Goal: Register for event/course

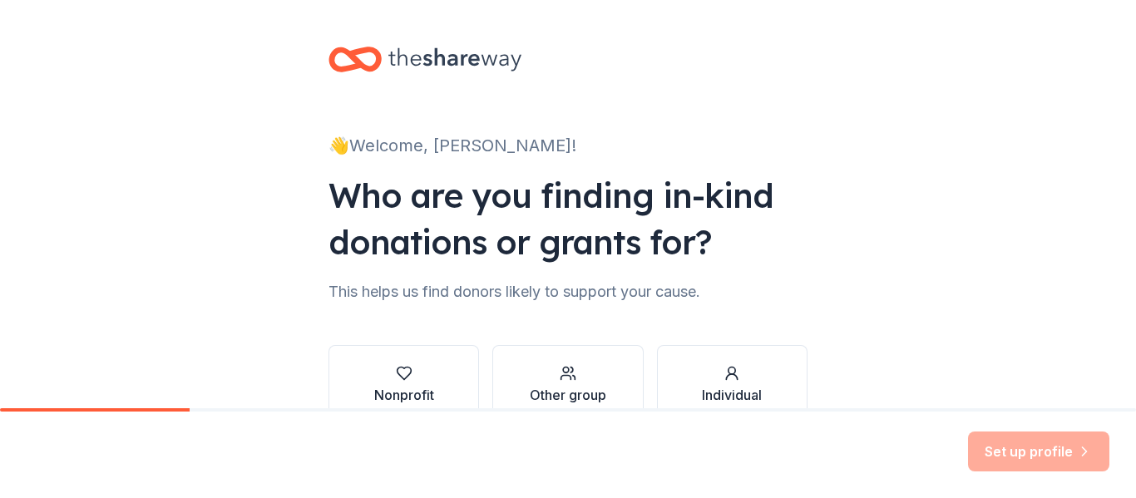
scroll to position [96, 0]
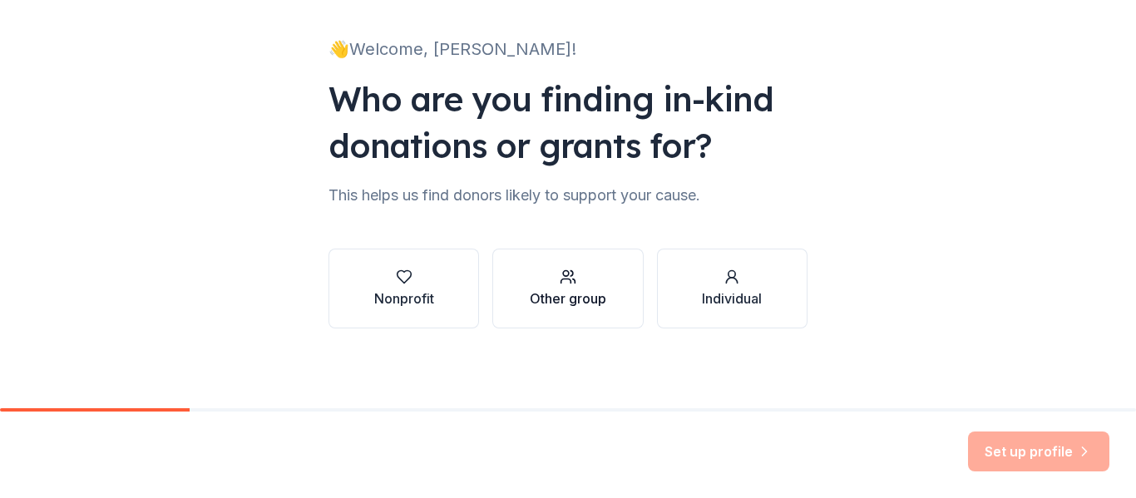
click at [576, 286] on div "Other group" at bounding box center [568, 289] width 77 height 40
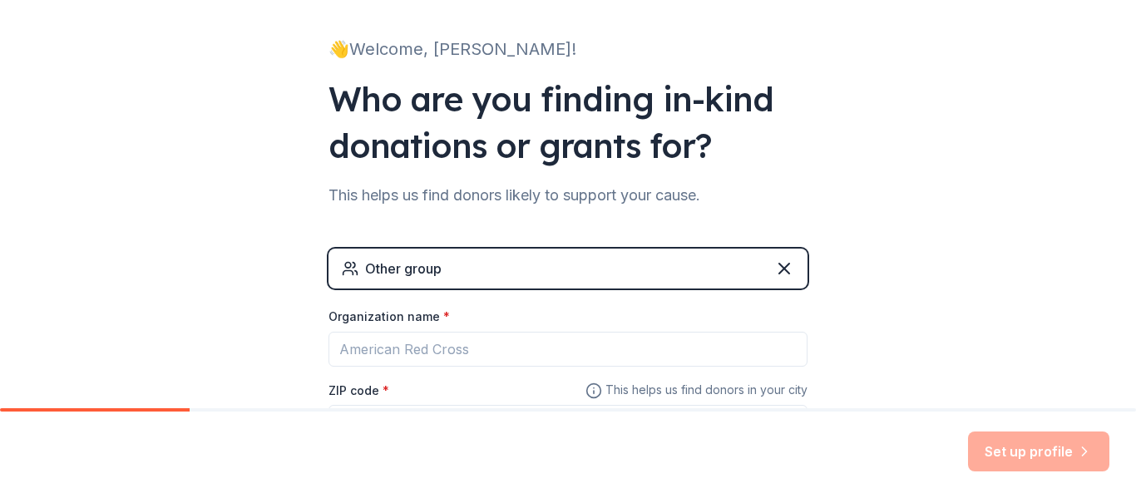
scroll to position [180, 0]
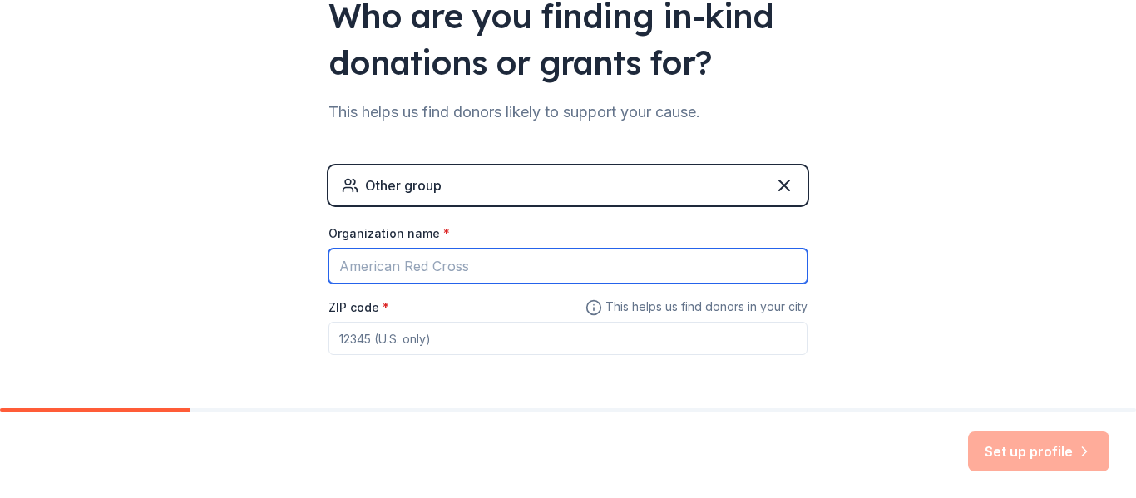
click at [531, 260] on input "Organization name *" at bounding box center [568, 266] width 479 height 35
type input "MPS"
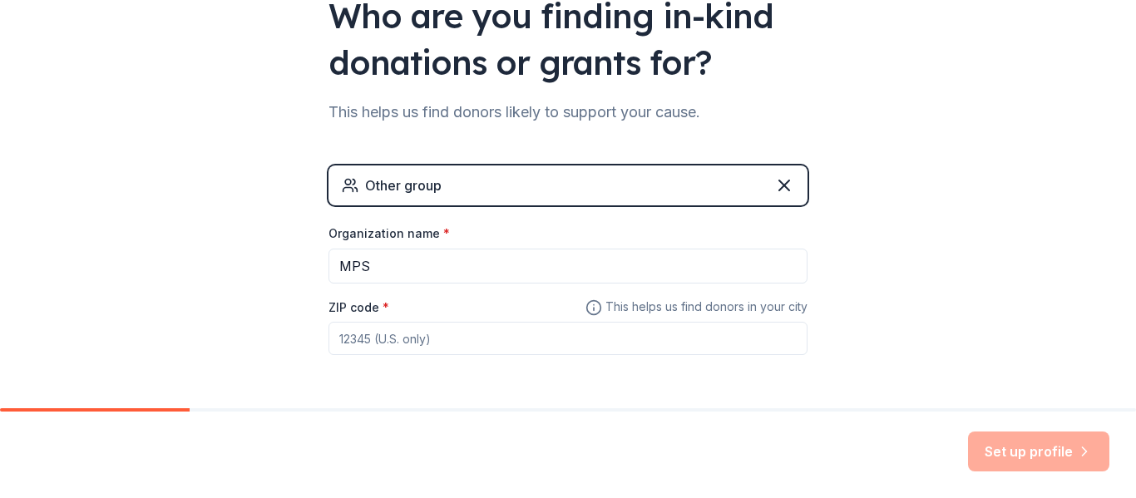
click at [537, 336] on input "ZIP code *" at bounding box center [568, 338] width 479 height 33
type input "53221"
click at [1052, 452] on button "Set up profile" at bounding box center [1038, 452] width 141 height 40
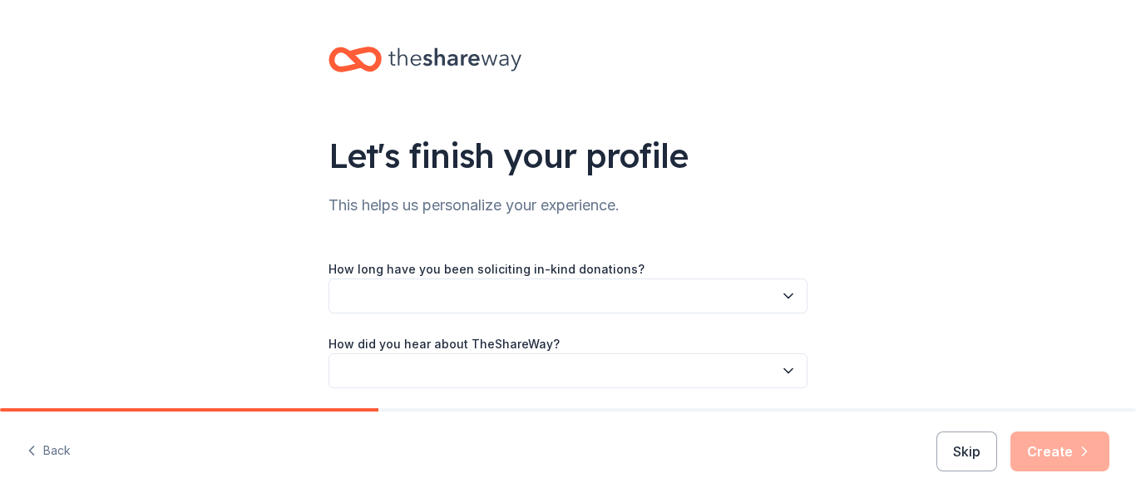
click at [758, 289] on button "button" at bounding box center [568, 296] width 479 height 35
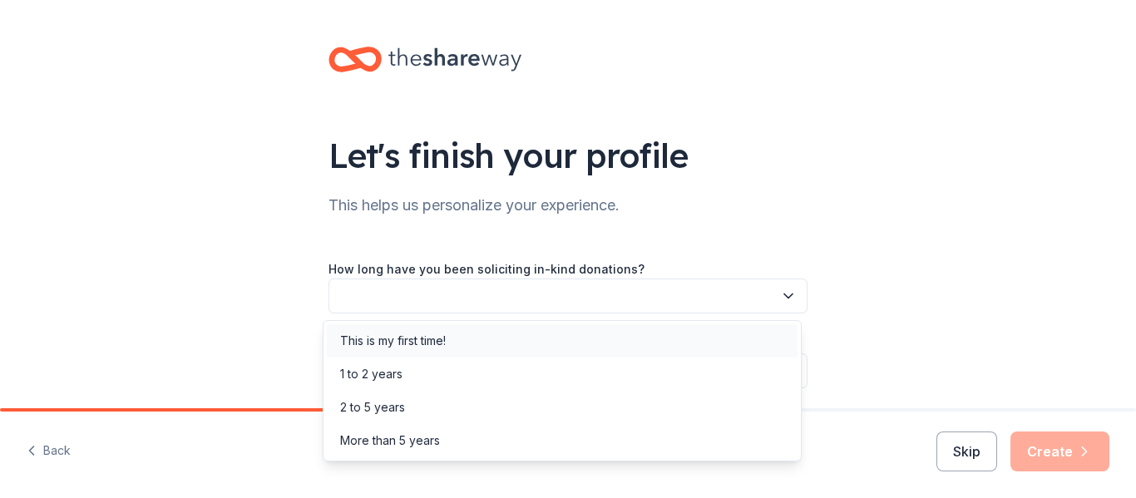
click at [509, 341] on div "This is my first time!" at bounding box center [562, 340] width 471 height 33
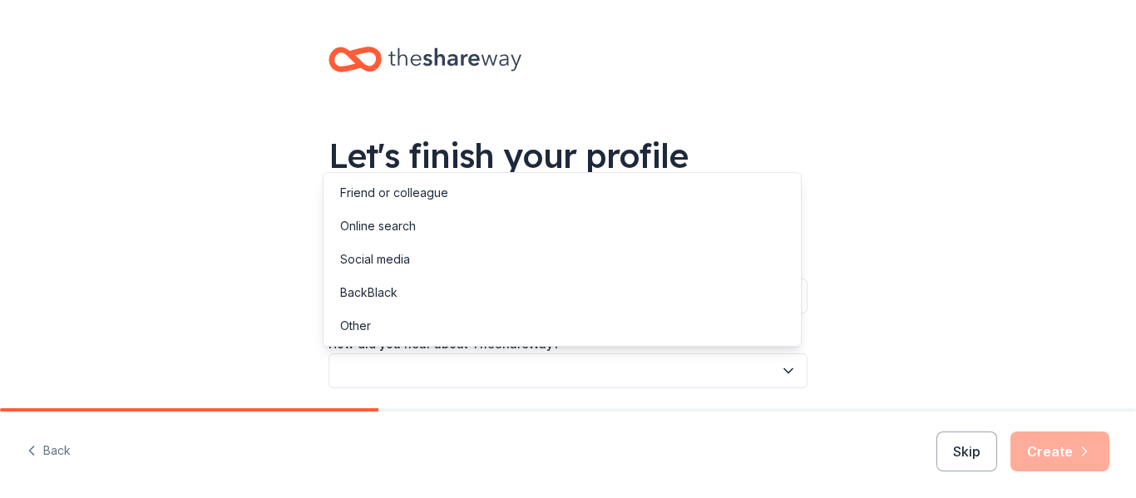
click at [703, 364] on button "button" at bounding box center [568, 371] width 479 height 35
click at [472, 225] on div "Online search" at bounding box center [562, 226] width 471 height 33
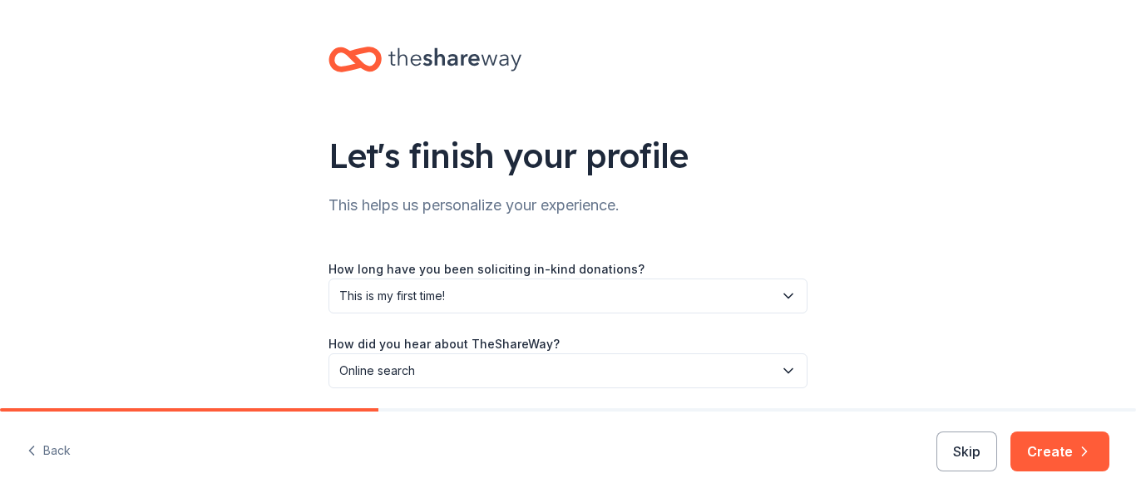
click at [940, 305] on div "Let's finish your profile This helps us personalize your experience. How long h…" at bounding box center [568, 234] width 1136 height 468
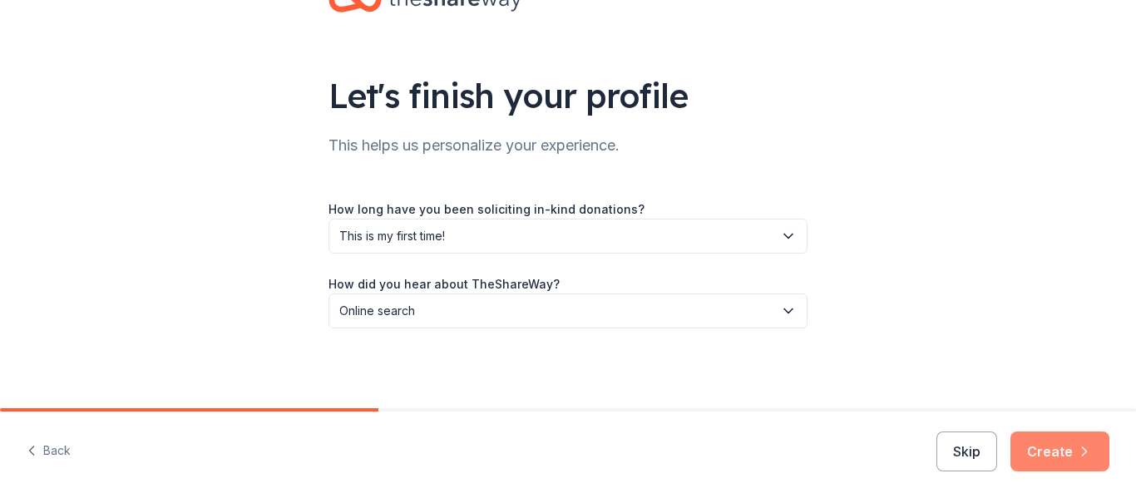
click at [1077, 452] on icon "button" at bounding box center [1084, 451] width 17 height 17
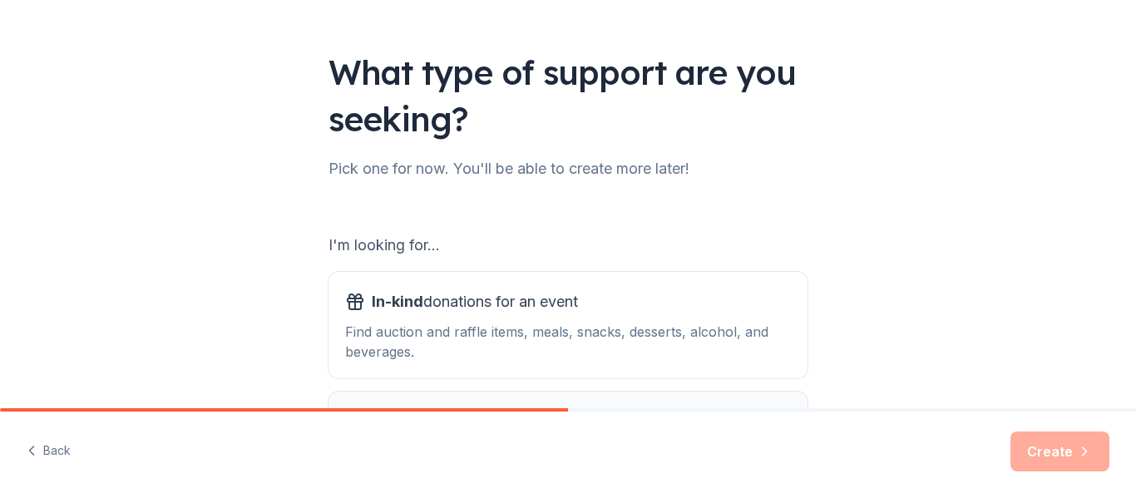
scroll to position [250, 0]
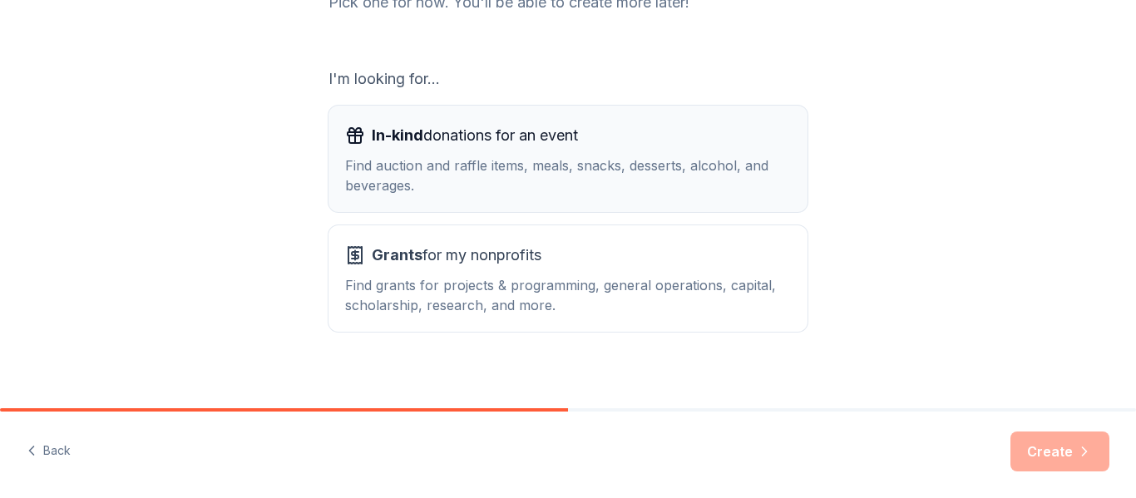
click at [584, 157] on div "Find auction and raffle items, meals, snacks, desserts, alcohol, and beverages." at bounding box center [568, 176] width 446 height 40
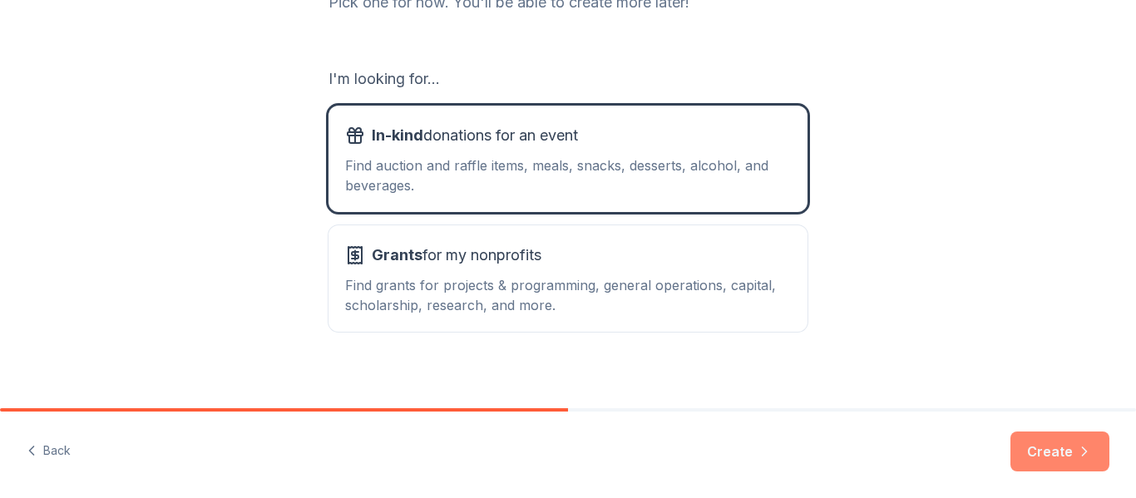
click at [1079, 448] on icon "button" at bounding box center [1084, 451] width 17 height 17
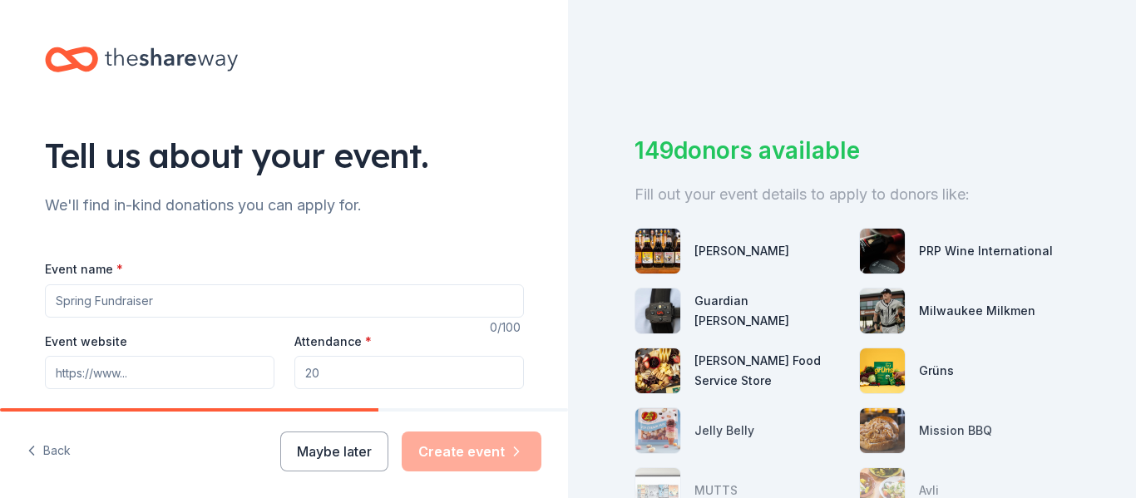
click at [295, 289] on input "Event name *" at bounding box center [284, 301] width 479 height 33
type input "T"
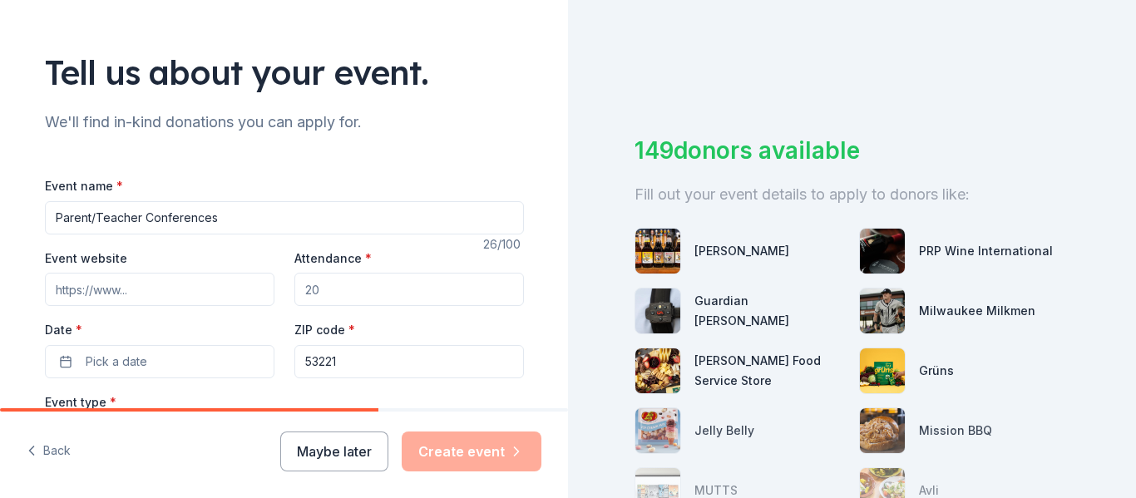
type input "Parent/Teacher Conferences"
click at [350, 287] on input "Attendance *" at bounding box center [409, 289] width 230 height 33
type input "50"
click at [186, 355] on button "Pick a date" at bounding box center [160, 361] width 230 height 33
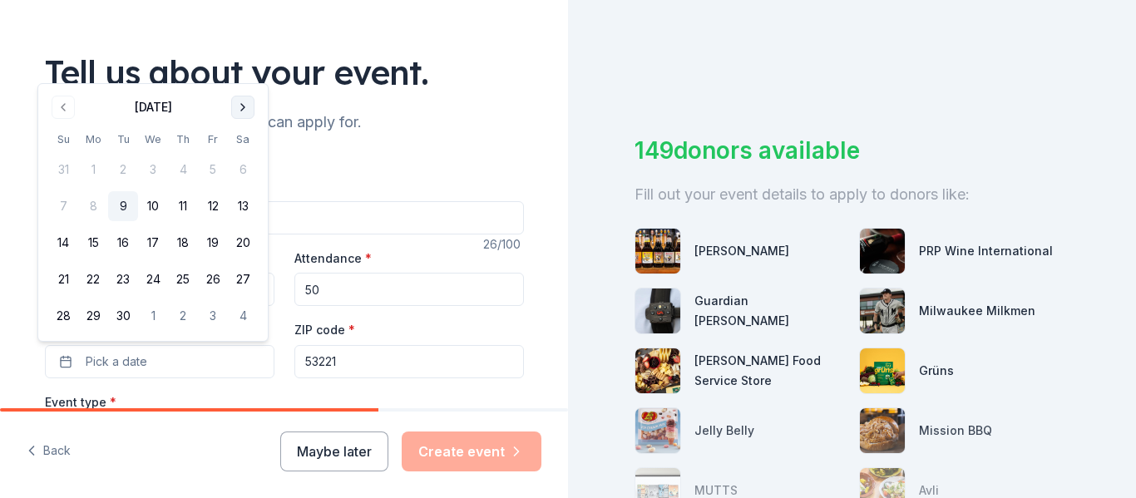
click at [243, 106] on button "Go to next month" at bounding box center [242, 107] width 23 height 23
click at [95, 239] on button "13" at bounding box center [93, 243] width 30 height 30
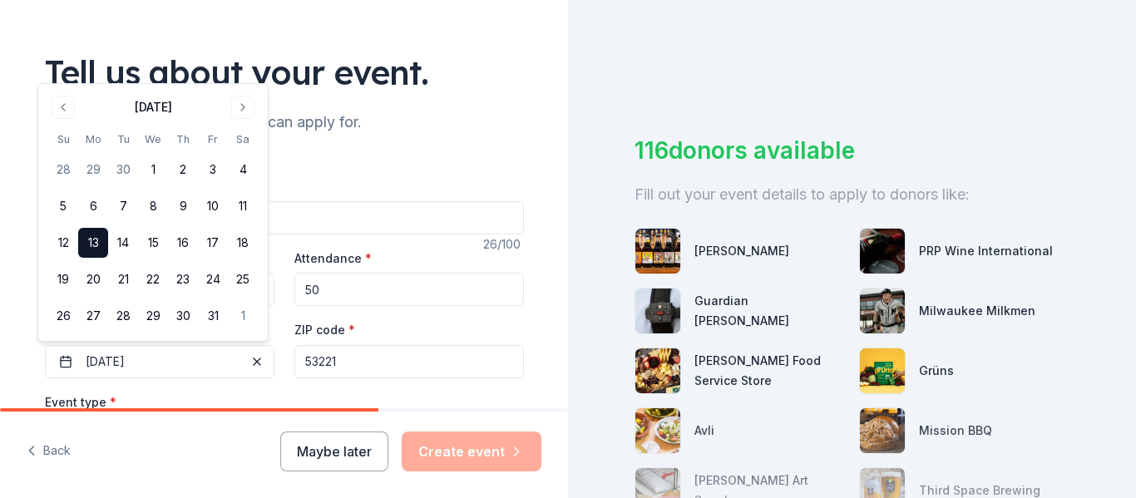
click at [93, 232] on button "13" at bounding box center [93, 243] width 30 height 30
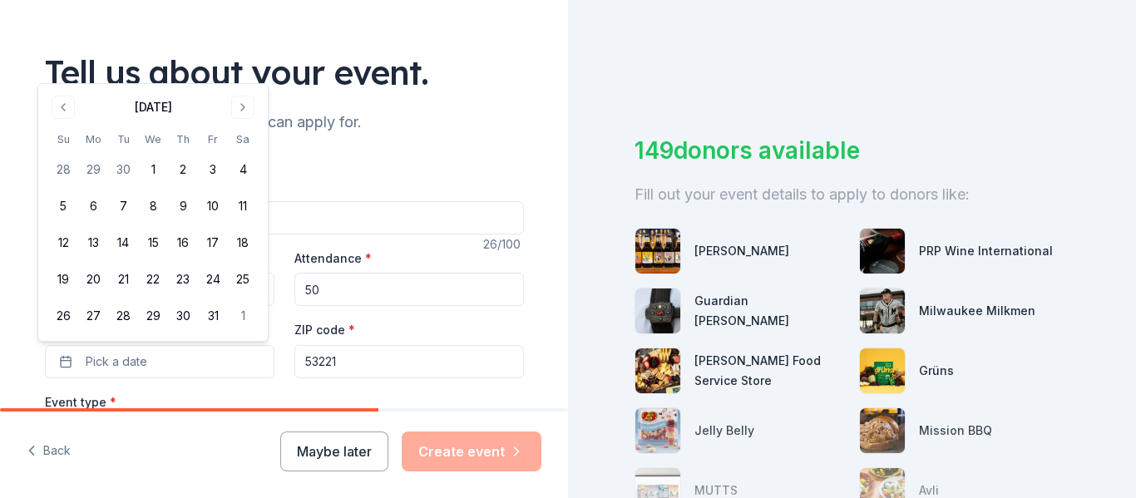
click at [457, 121] on div "We'll find in-kind donations you can apply for." at bounding box center [284, 122] width 479 height 27
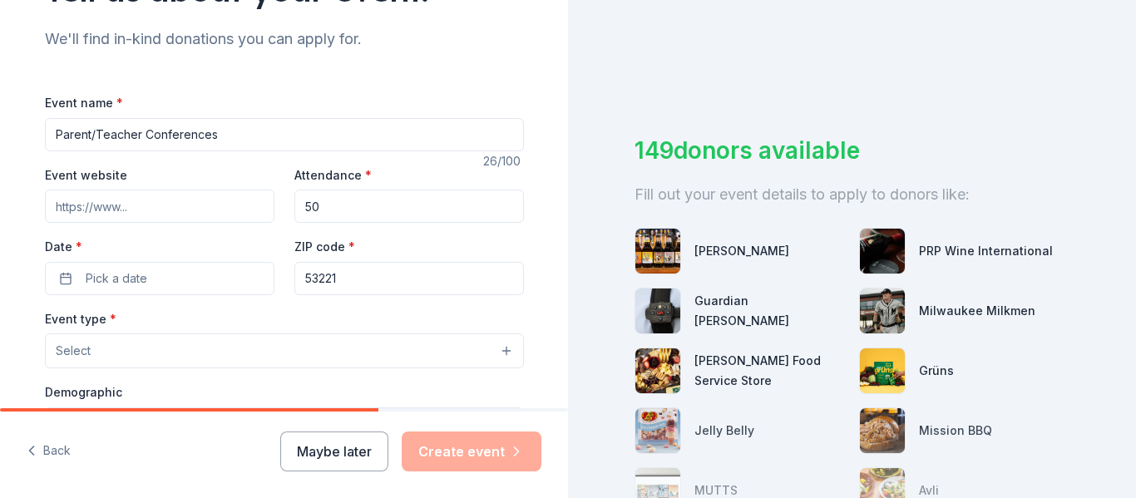
scroll to position [333, 0]
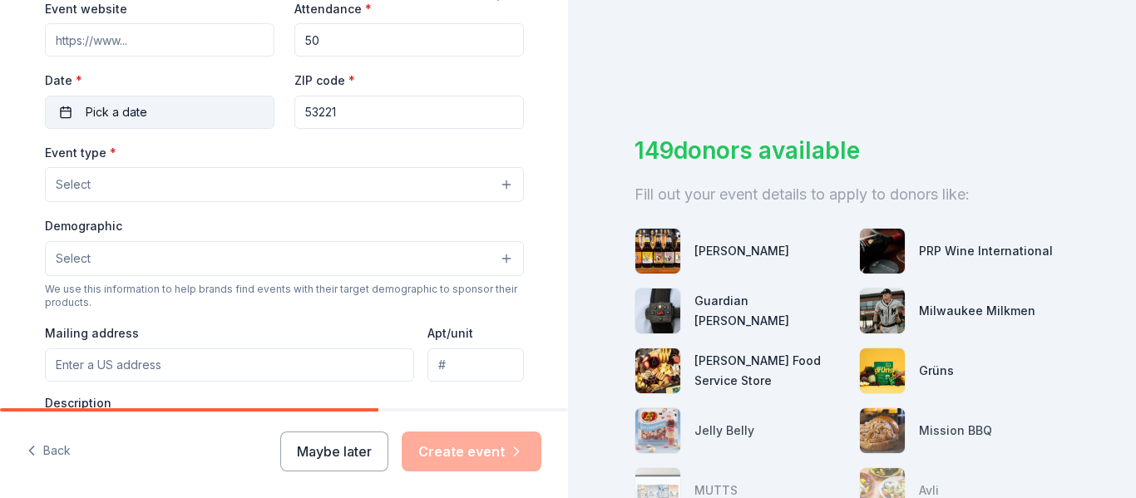
click at [192, 106] on button "Pick a date" at bounding box center [160, 112] width 230 height 33
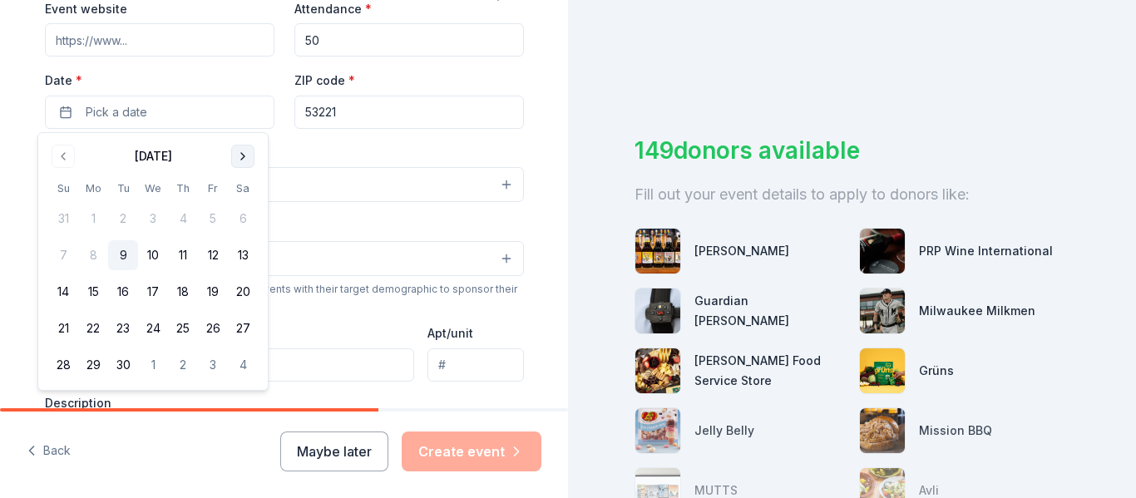
click at [245, 155] on button "Go to next month" at bounding box center [242, 156] width 23 height 23
click at [92, 292] on button "13" at bounding box center [93, 292] width 30 height 30
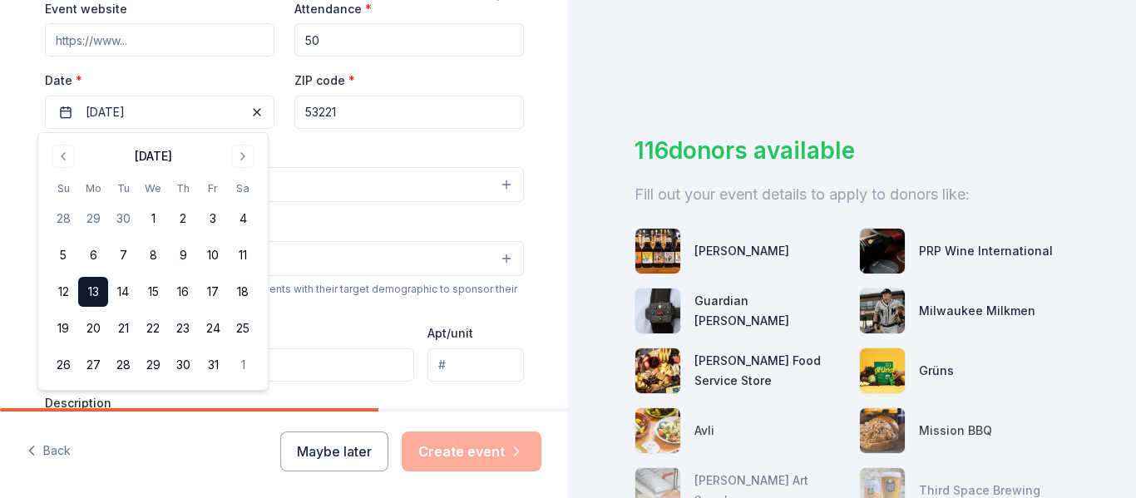
click at [86, 292] on button "13" at bounding box center [93, 292] width 30 height 30
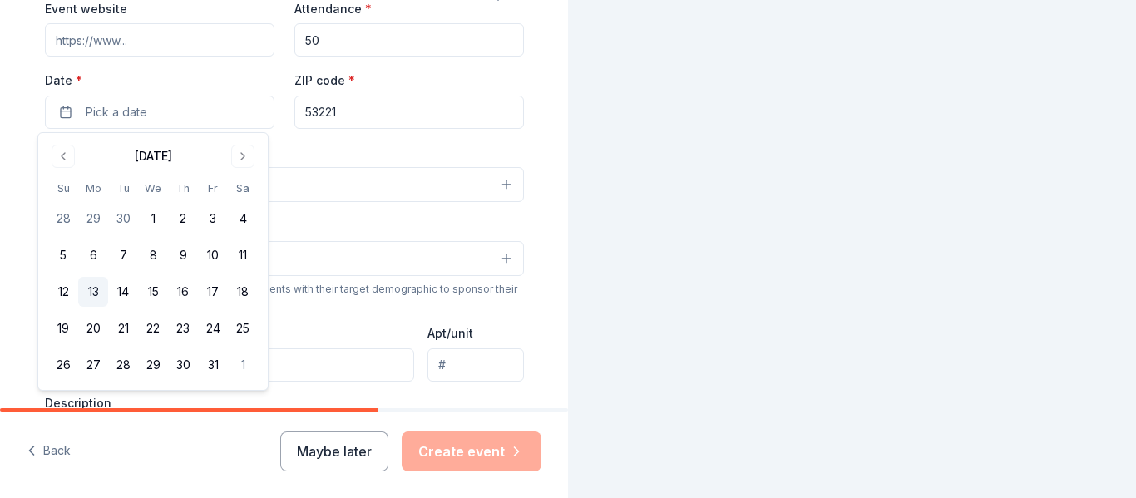
click at [86, 292] on button "13" at bounding box center [93, 292] width 30 height 30
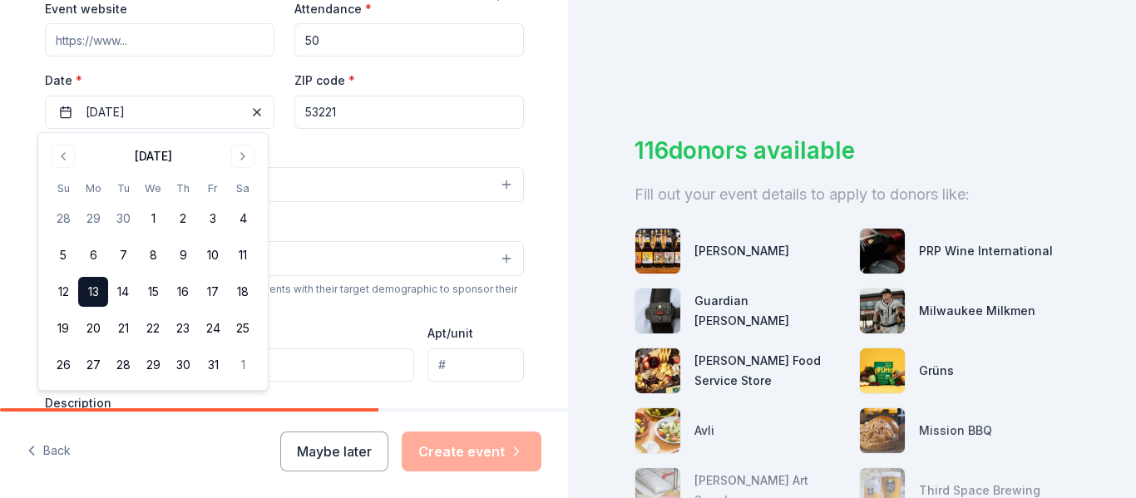
click at [438, 253] on button "Select" at bounding box center [284, 258] width 479 height 35
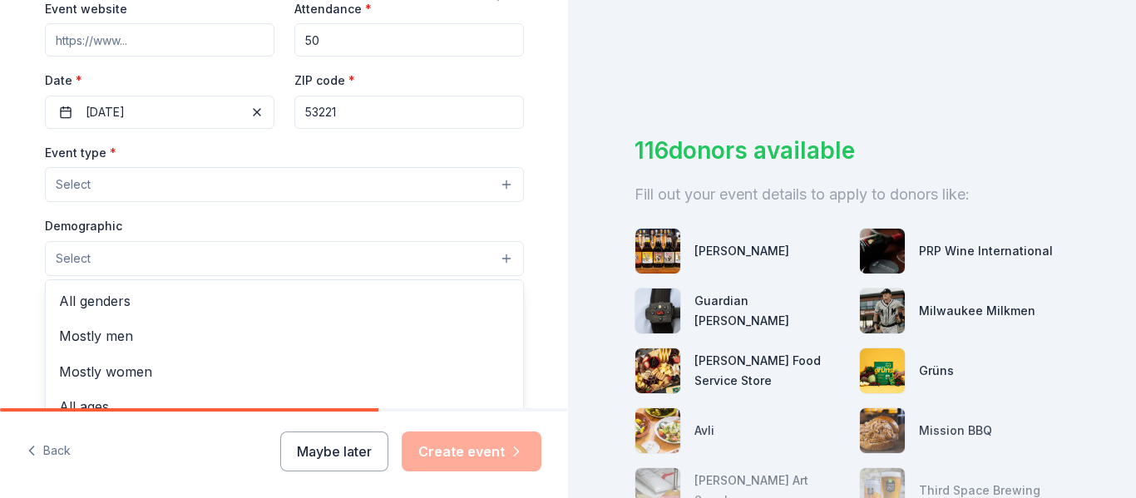
click at [469, 178] on div "Event type * Select Demographic Select All genders Mostly men Mostly women All …" at bounding box center [284, 317] width 479 height 350
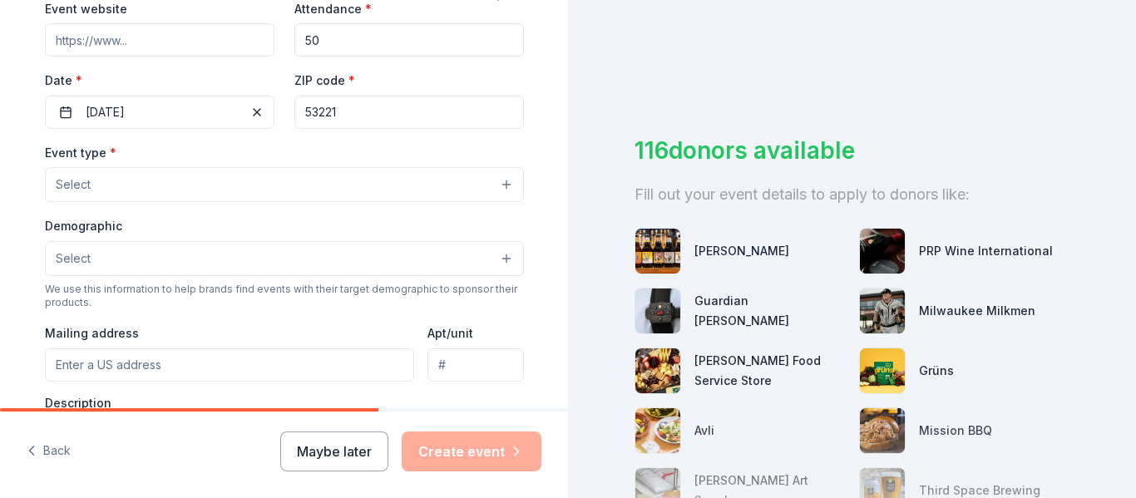
click at [491, 172] on button "Select" at bounding box center [284, 184] width 479 height 35
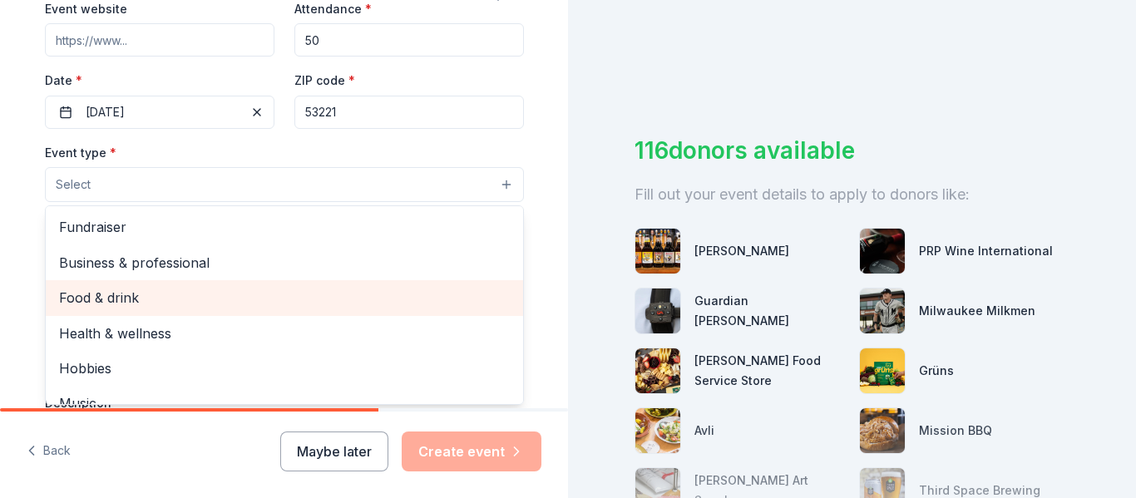
click at [187, 297] on span "Food & drink" at bounding box center [284, 298] width 451 height 22
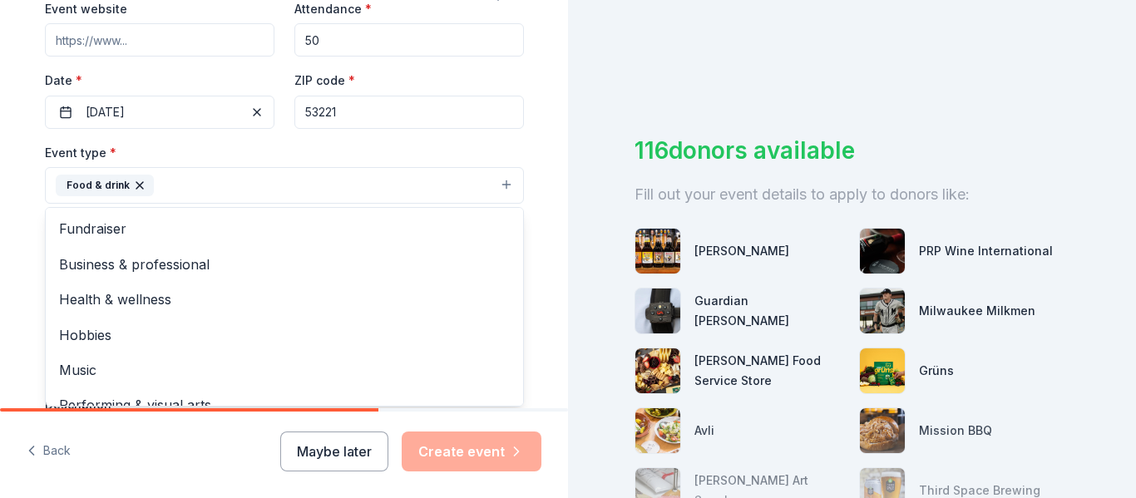
click at [527, 129] on div "Tell us about your event. We'll find in-kind donations you can apply for. Event…" at bounding box center [284, 221] width 532 height 1109
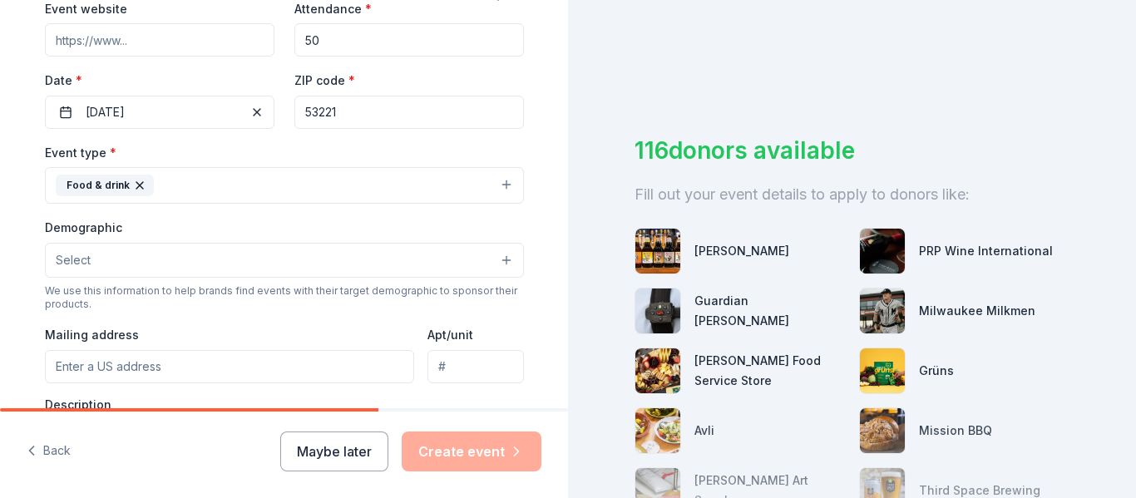
click at [471, 240] on div "Demographic Select" at bounding box center [284, 247] width 479 height 61
click at [469, 255] on button "Select" at bounding box center [284, 260] width 479 height 35
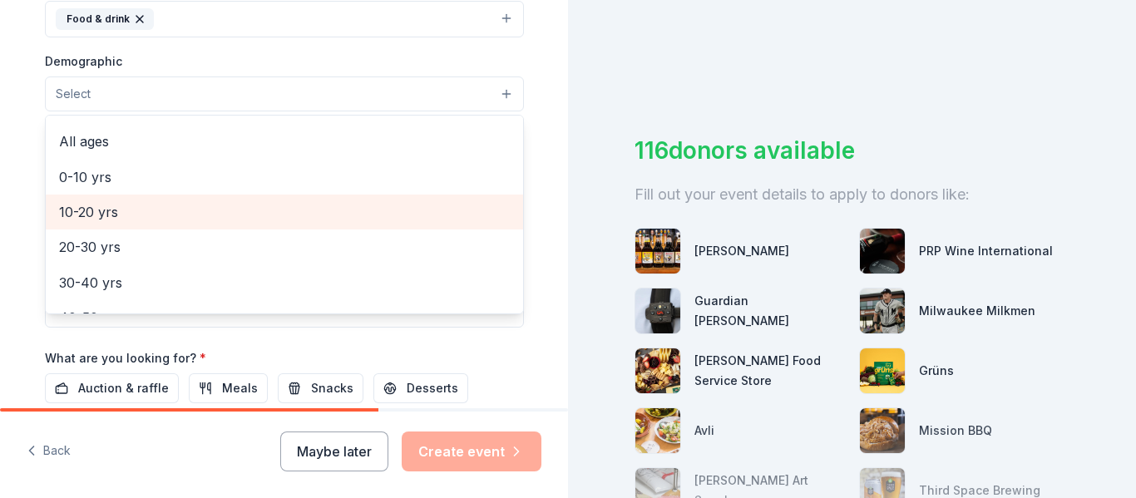
scroll to position [0, 0]
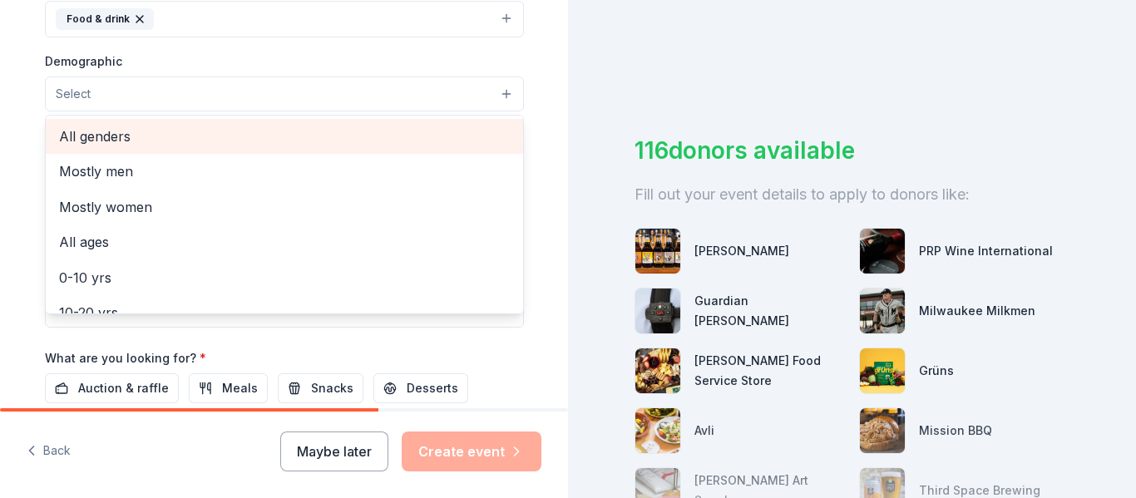
click at [152, 132] on span "All genders" at bounding box center [284, 137] width 451 height 22
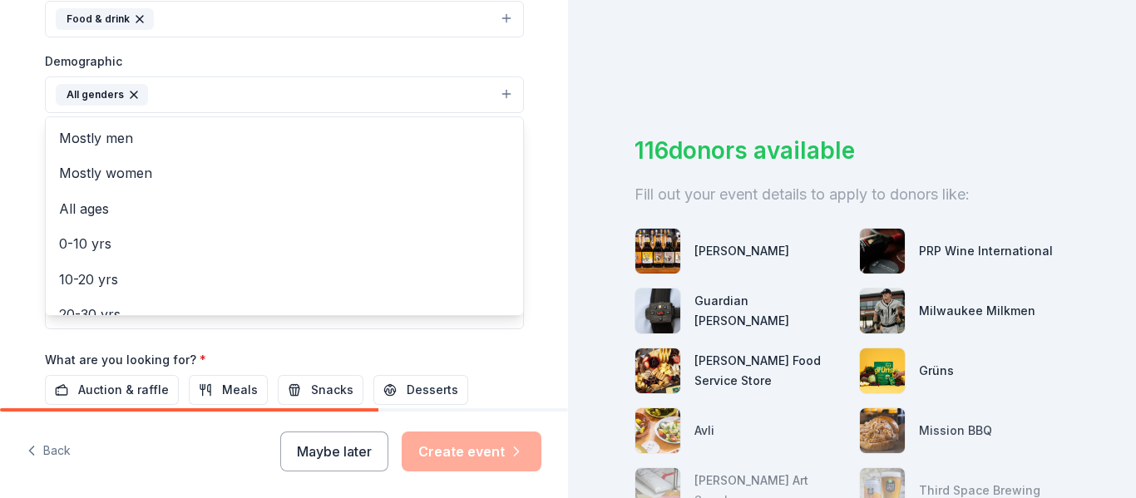
click at [539, 57] on div "Tell us about your event. We'll find in-kind donations you can apply for. Event…" at bounding box center [284, 56] width 532 height 1111
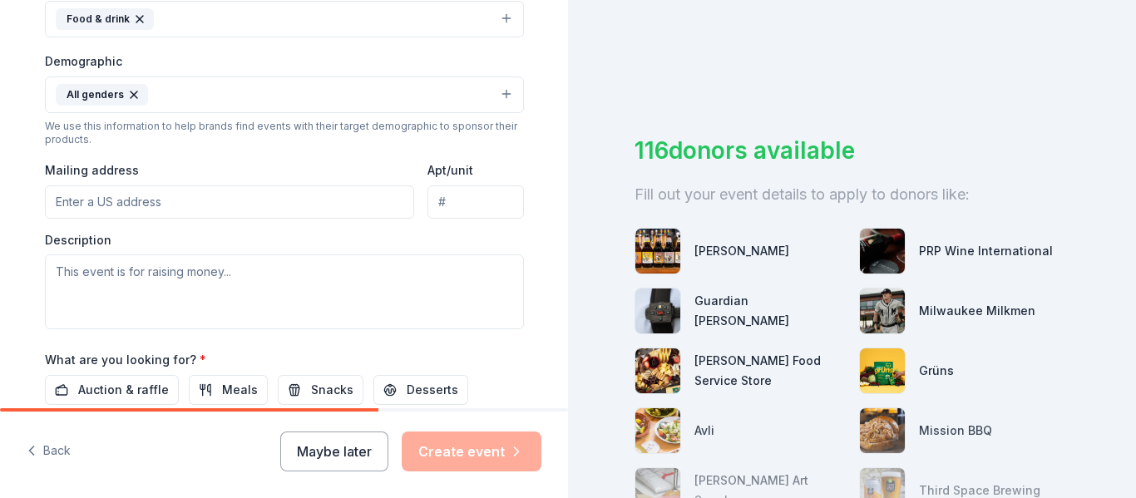
click at [286, 205] on input "Mailing address" at bounding box center [230, 202] width 370 height 33
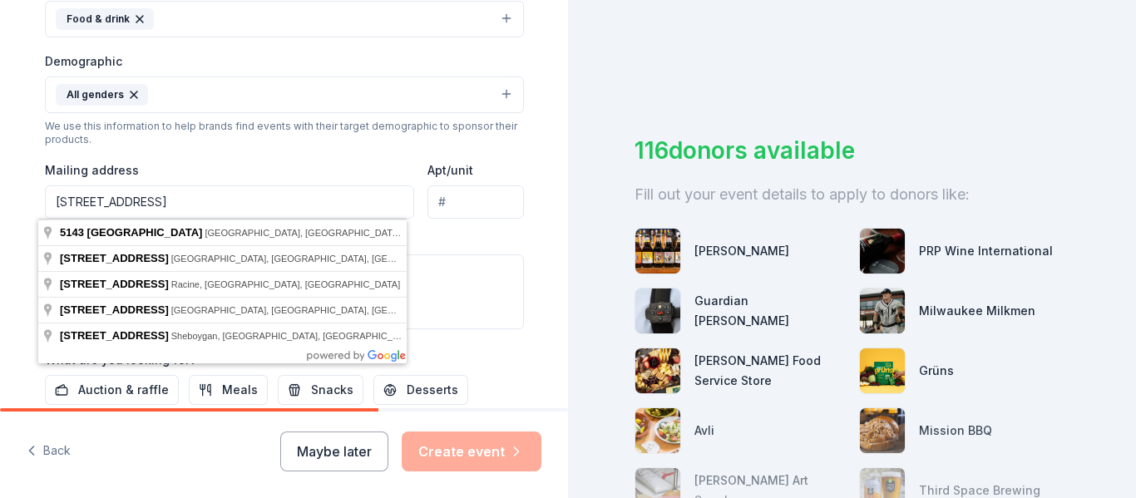
type input "[STREET_ADDRESS]"
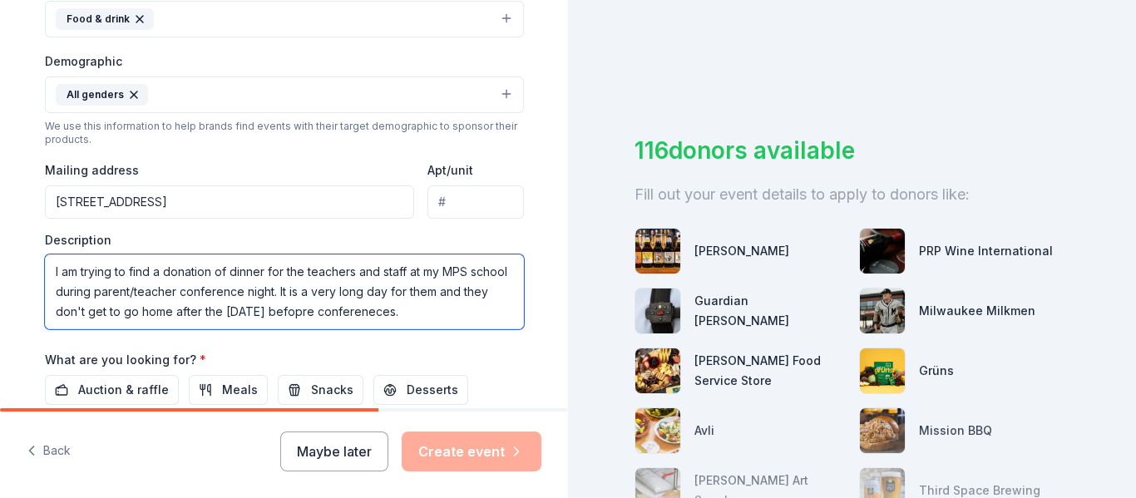
click at [310, 314] on textarea "I am trying to find a donation of dinner for the teachers and staff at my MPS s…" at bounding box center [284, 292] width 479 height 75
click at [379, 312] on textarea "I am trying to find a donation of dinner for the teachers and staff at my MPS s…" at bounding box center [284, 292] width 479 height 75
type textarea "I am trying to find a donation of dinner for the teachers and staff at my MPS s…"
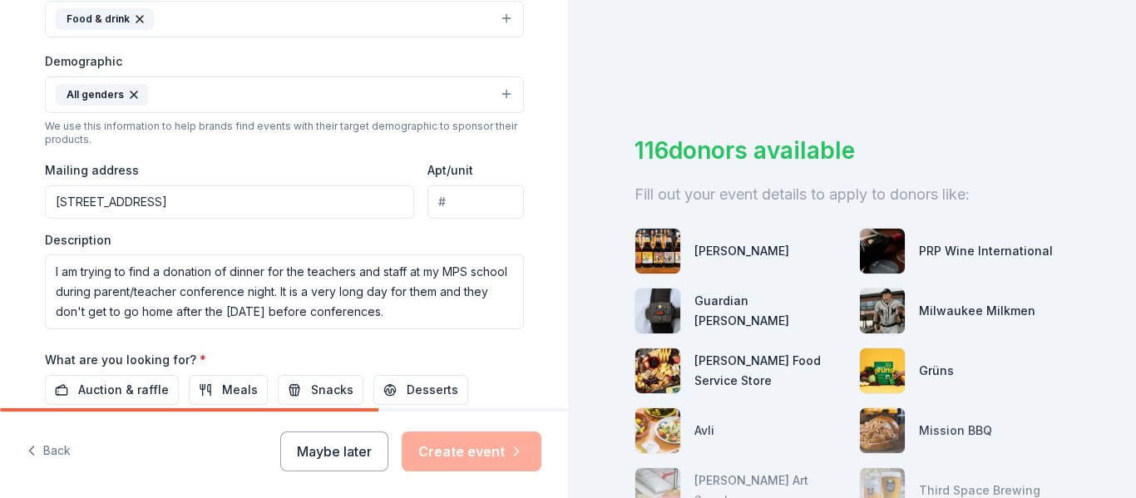
click at [477, 355] on div "What are you looking for? * Auction & raffle Meals Snacks Desserts Alcohol Beve…" at bounding box center [284, 395] width 479 height 92
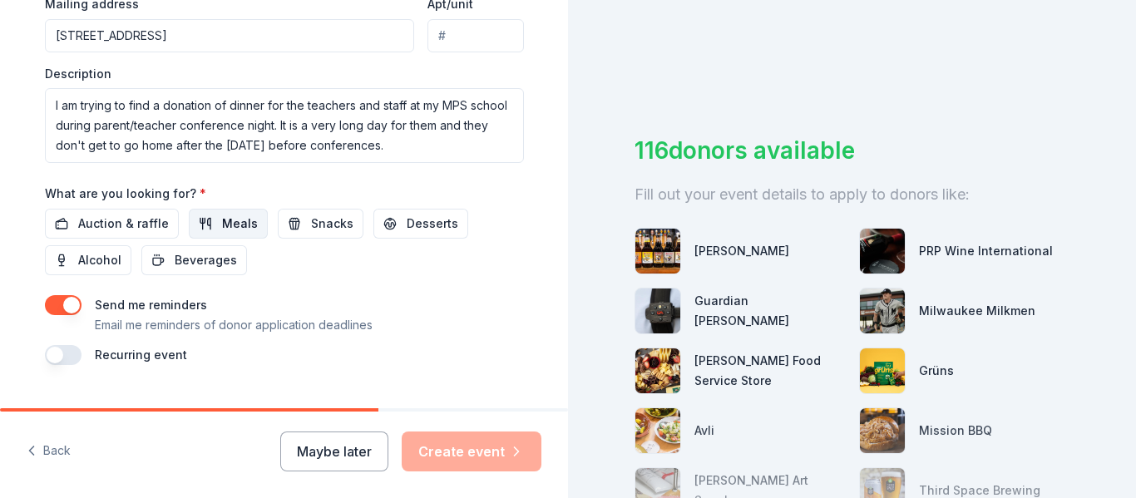
click at [208, 220] on button "Meals" at bounding box center [228, 224] width 79 height 30
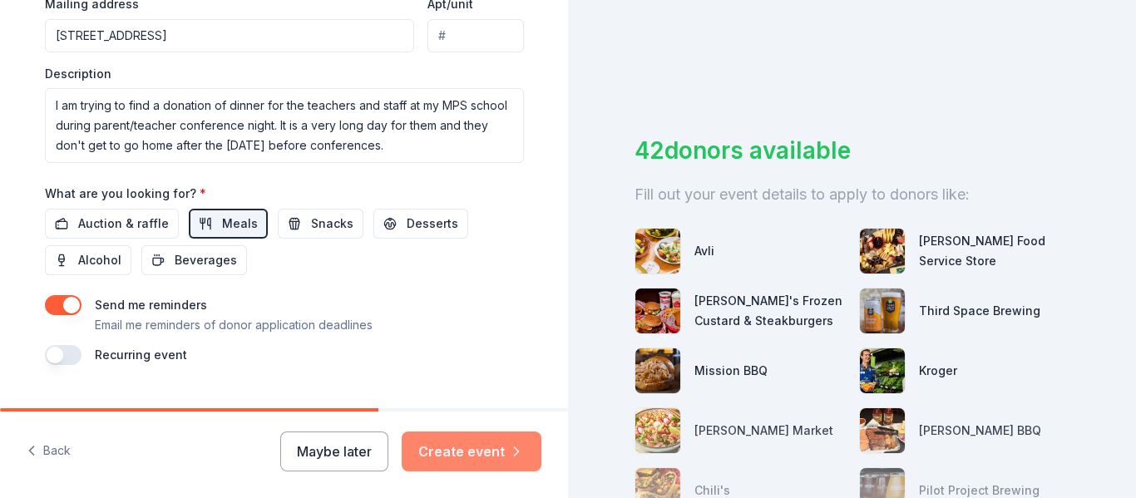
click at [479, 452] on button "Create event" at bounding box center [472, 452] width 140 height 40
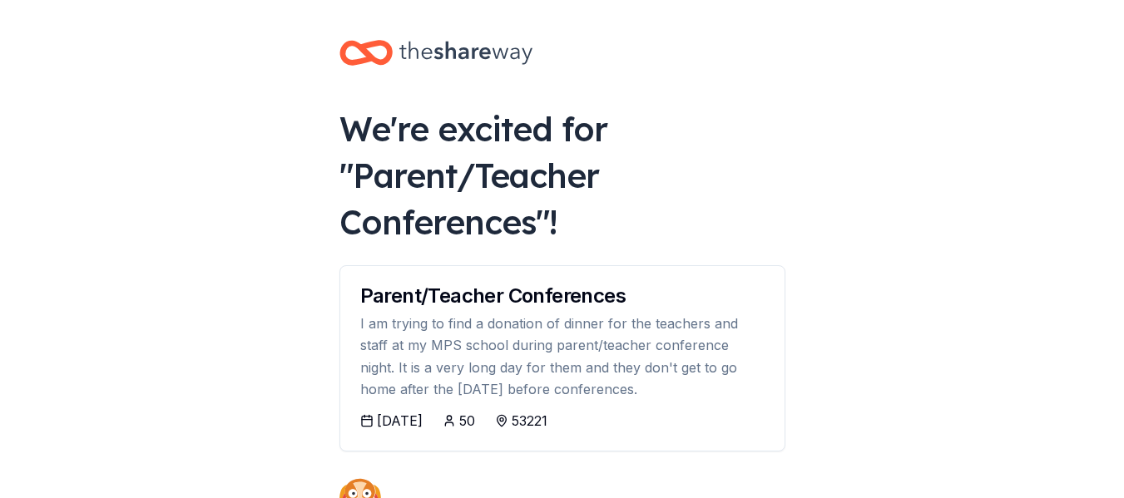
scroll to position [250, 0]
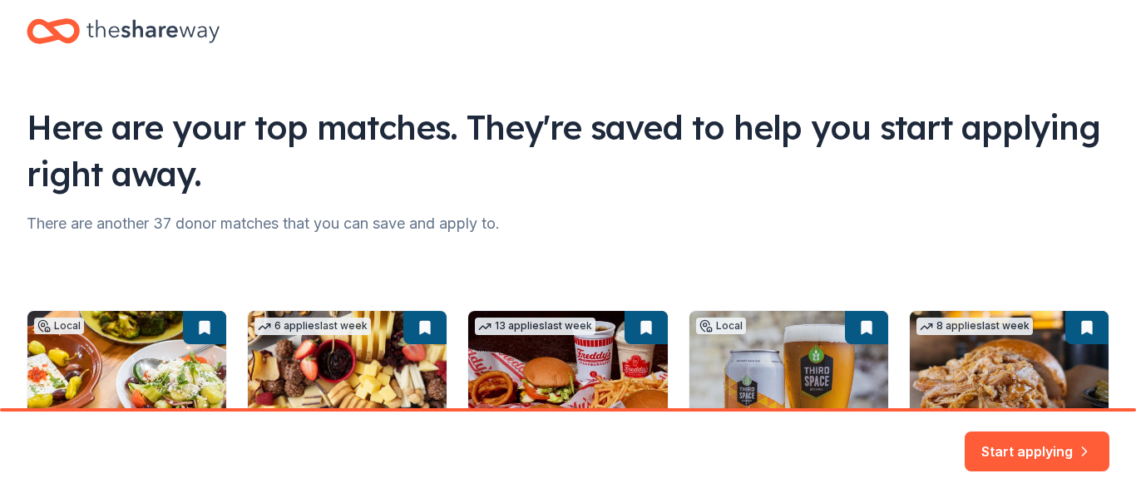
scroll to position [275, 0]
